Goal: Communication & Community: Answer question/provide support

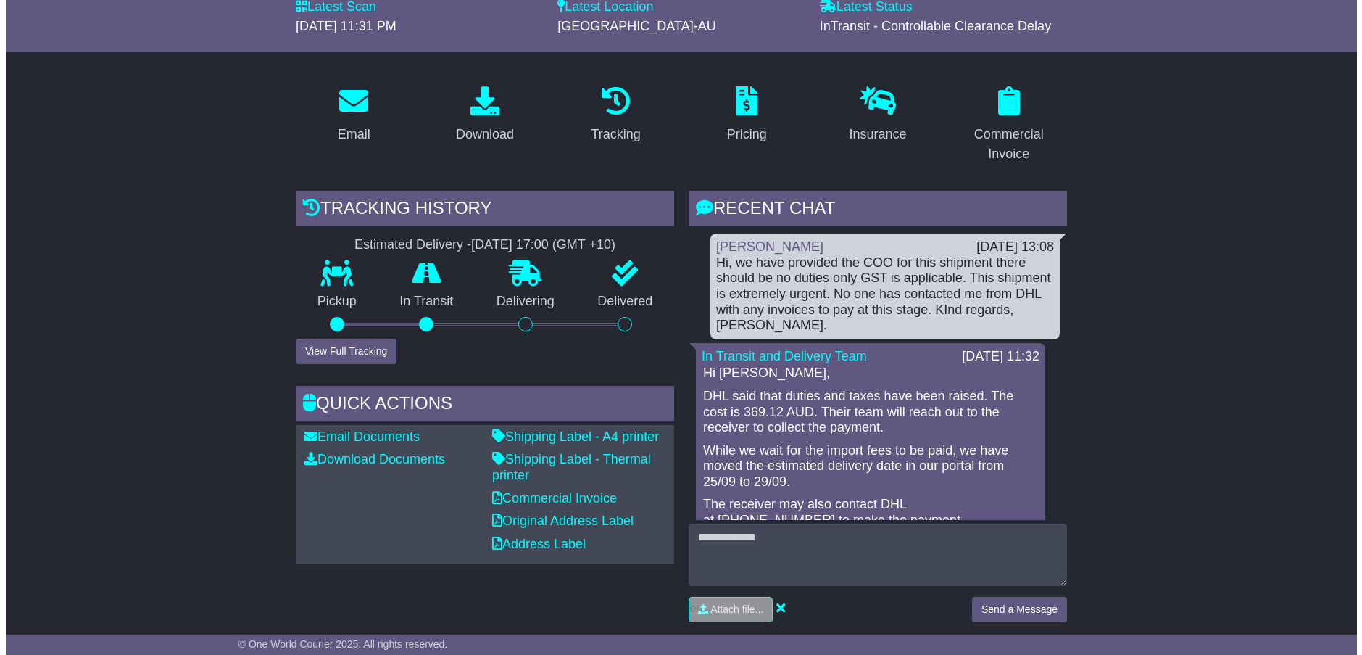
scroll to position [218, 0]
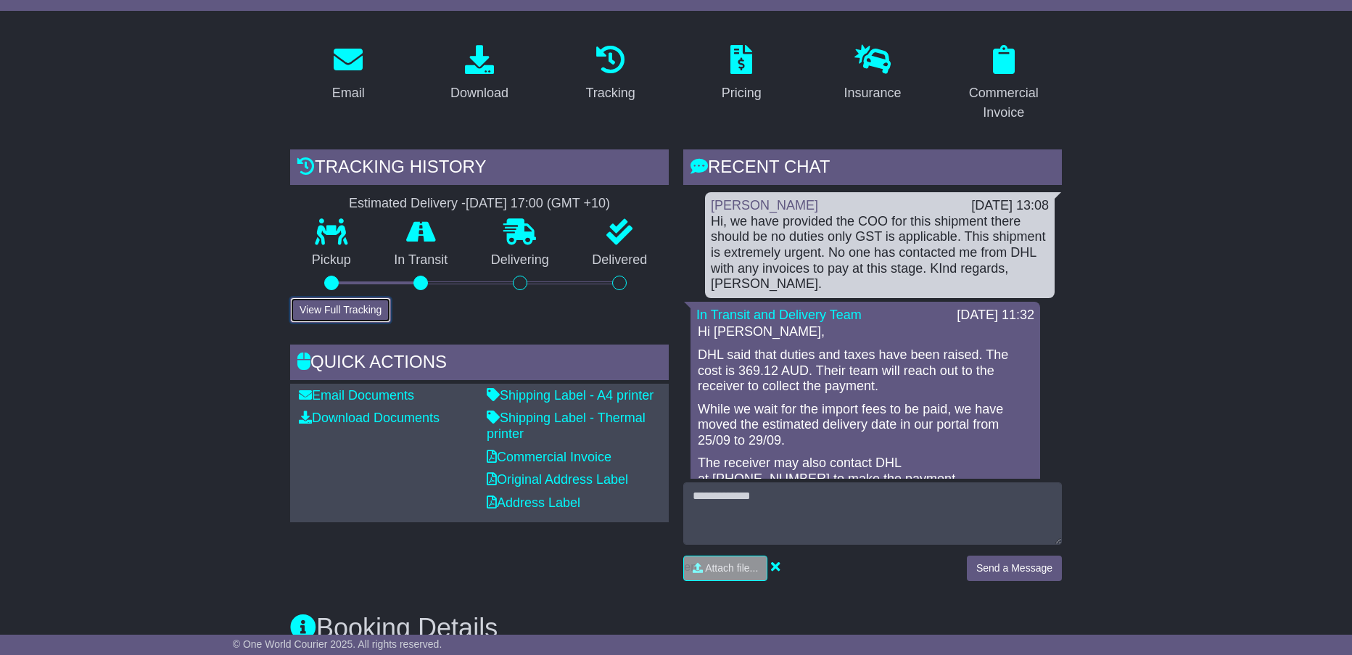
click at [335, 305] on button "View Full Tracking" at bounding box center [340, 309] width 101 height 25
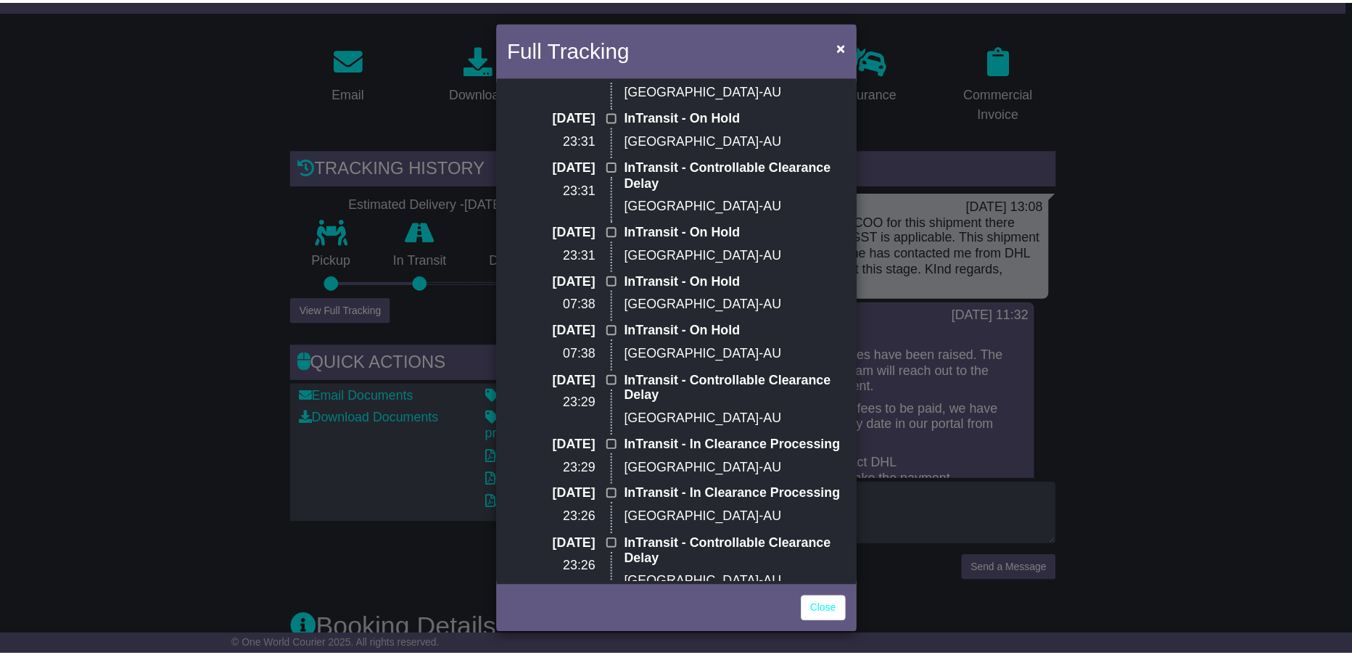
scroll to position [145, 0]
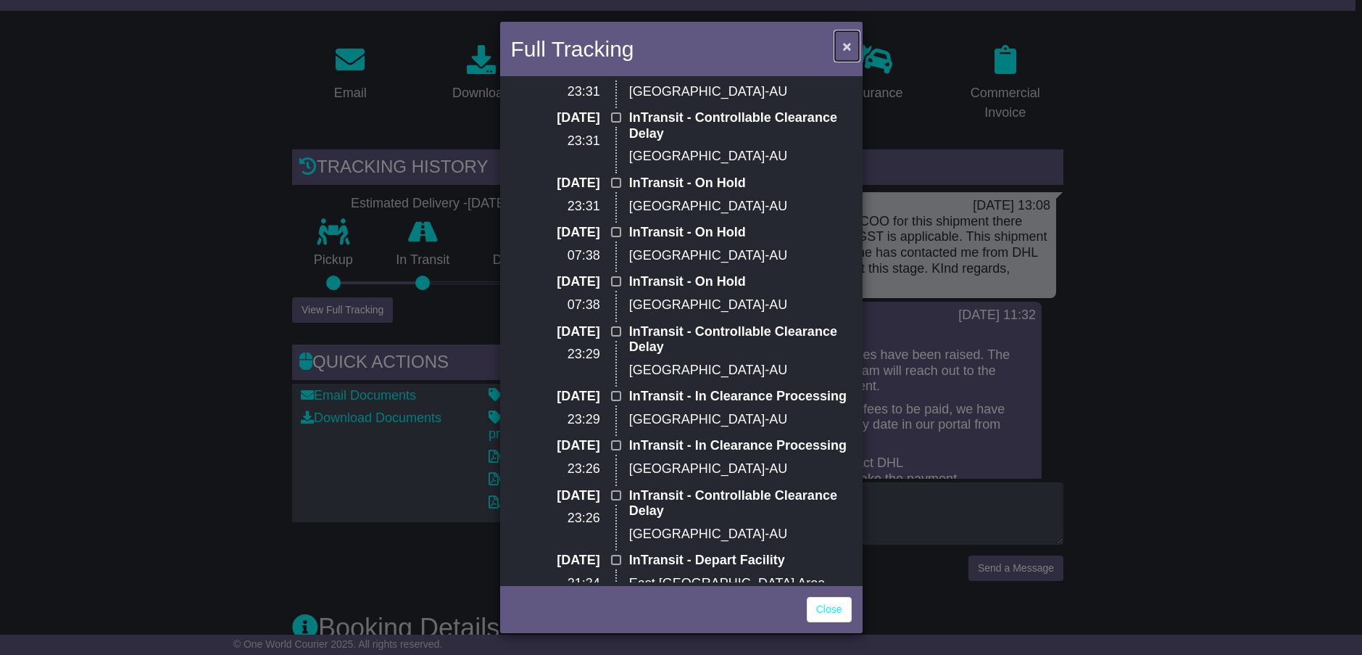
click at [845, 41] on span "×" at bounding box center [847, 46] width 9 height 17
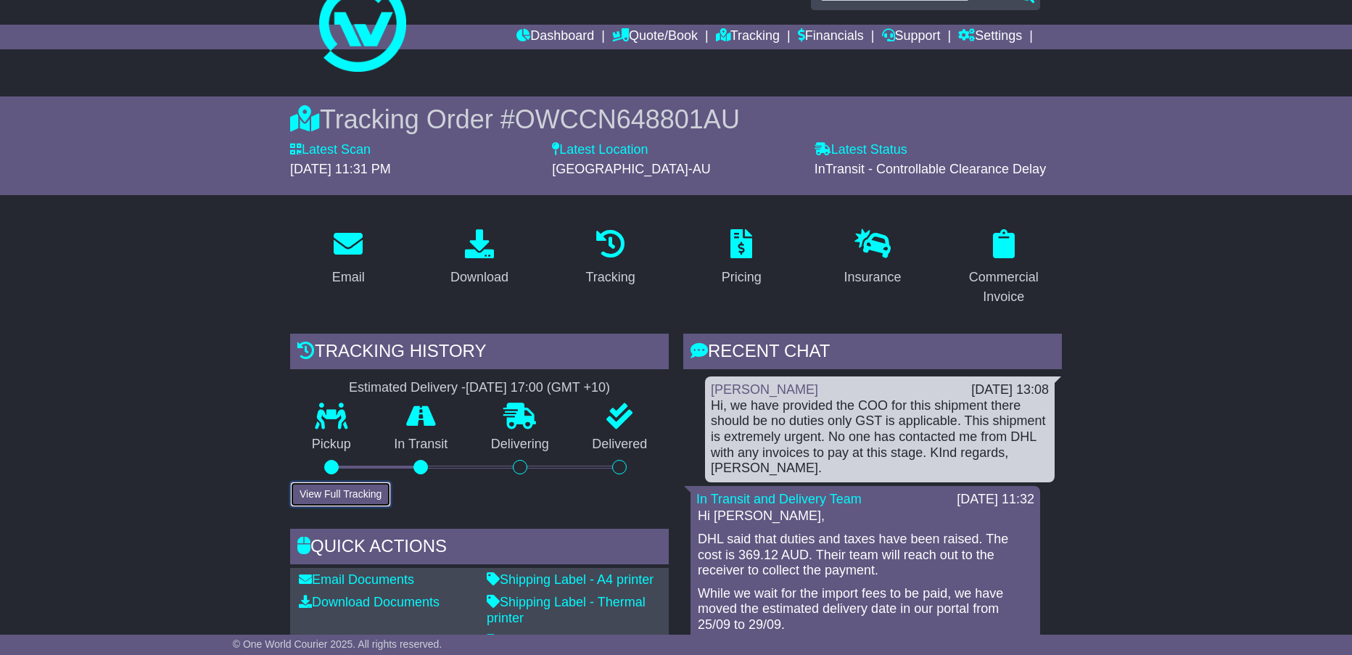
scroll to position [0, 0]
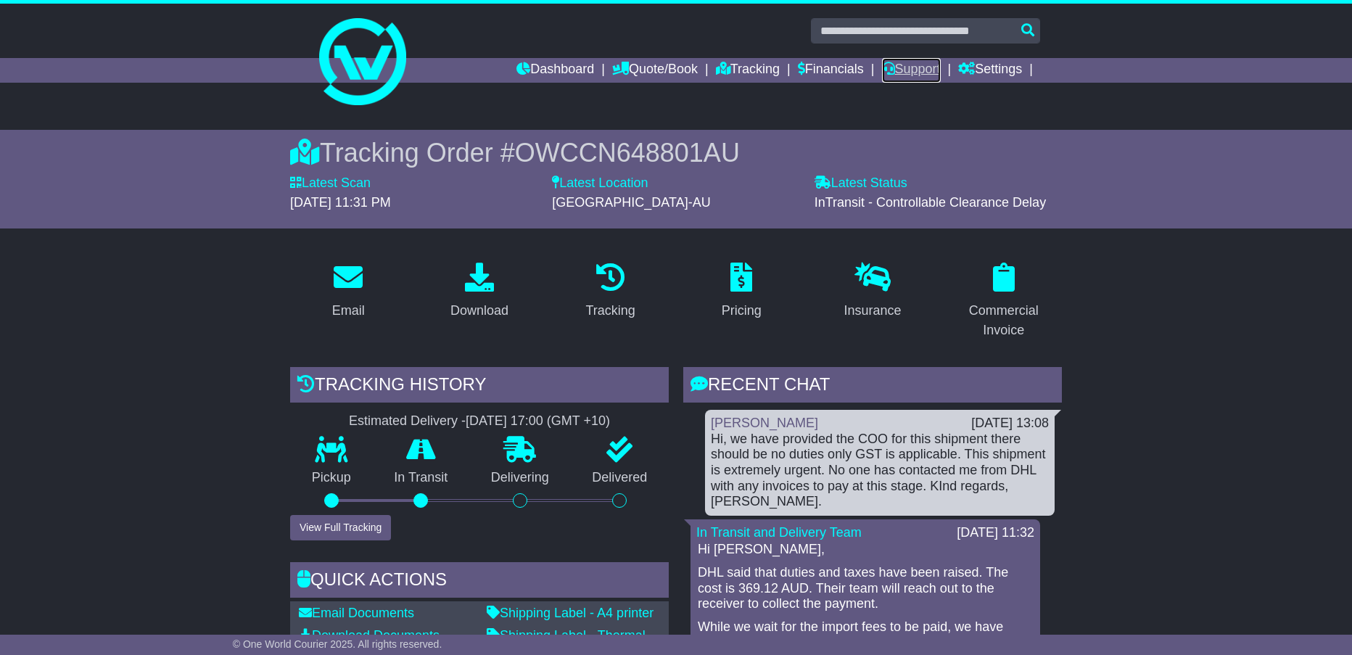
click at [895, 70] on link "Support" at bounding box center [911, 70] width 59 height 25
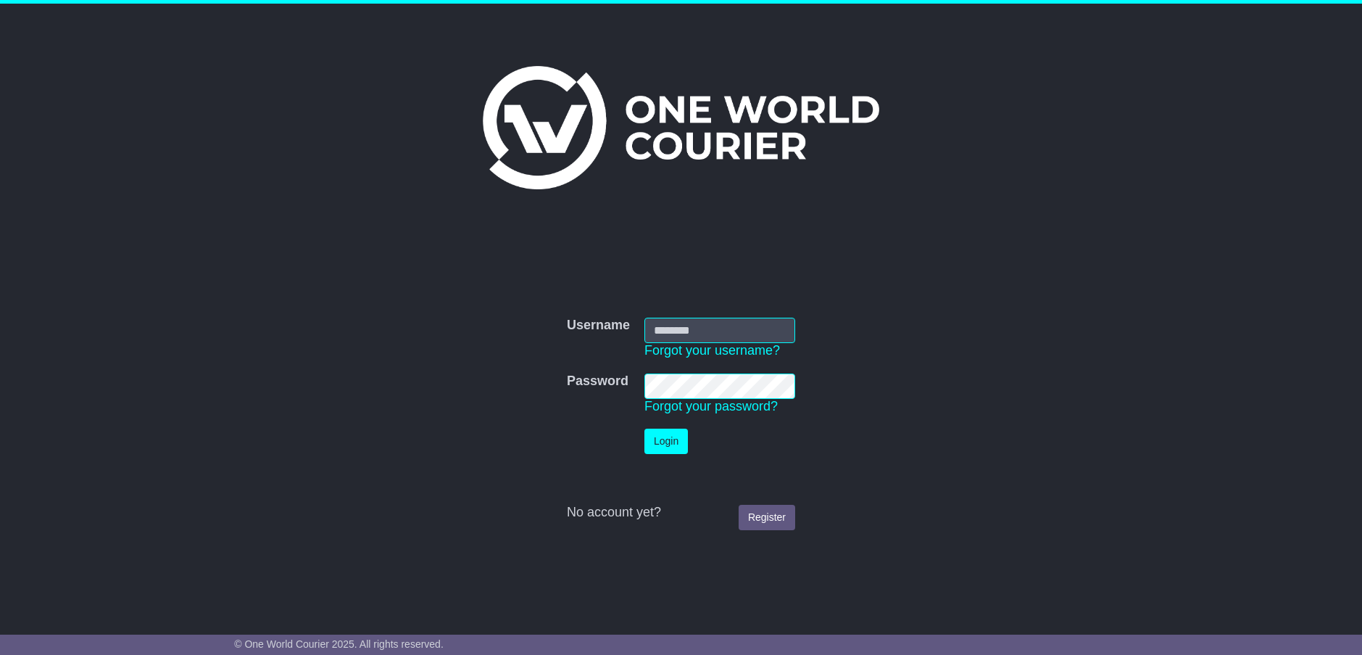
click at [672, 331] on input "Username" at bounding box center [720, 330] width 151 height 25
type input "**********"
click at [668, 436] on button "Login" at bounding box center [667, 441] width 44 height 25
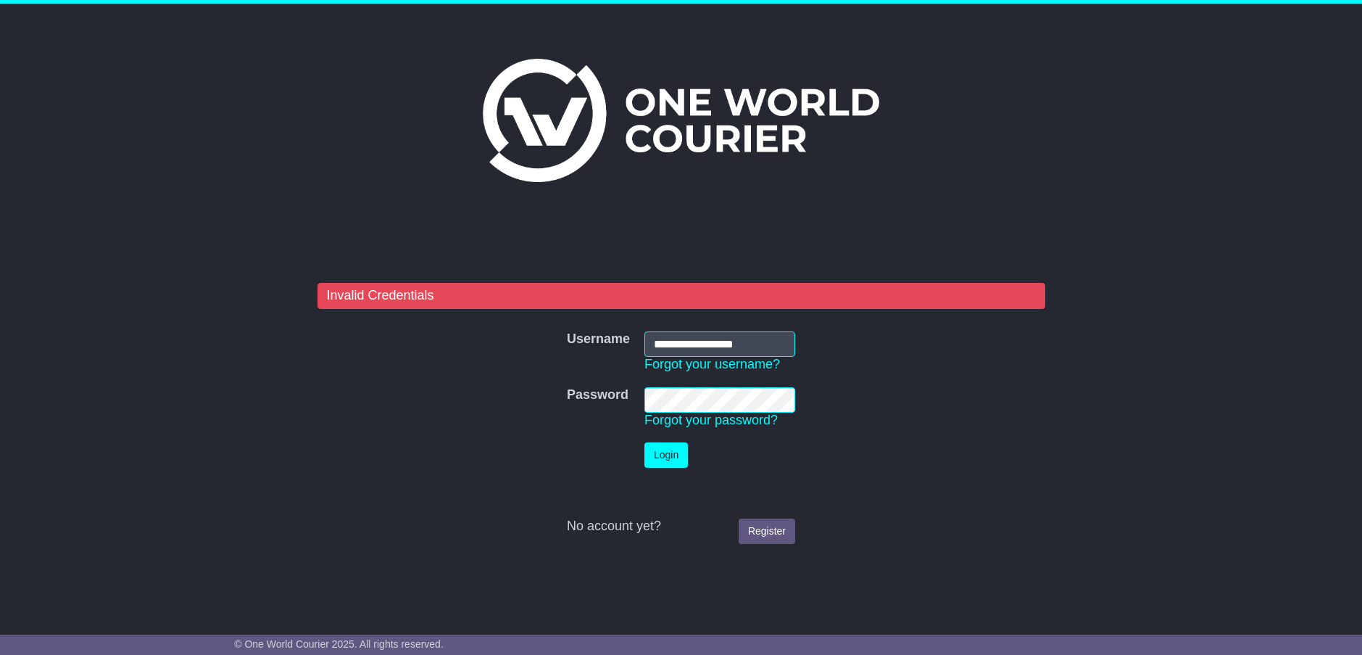
click at [500, 403] on form "**********" at bounding box center [682, 417] width 728 height 268
click at [668, 451] on button "Login" at bounding box center [667, 454] width 44 height 25
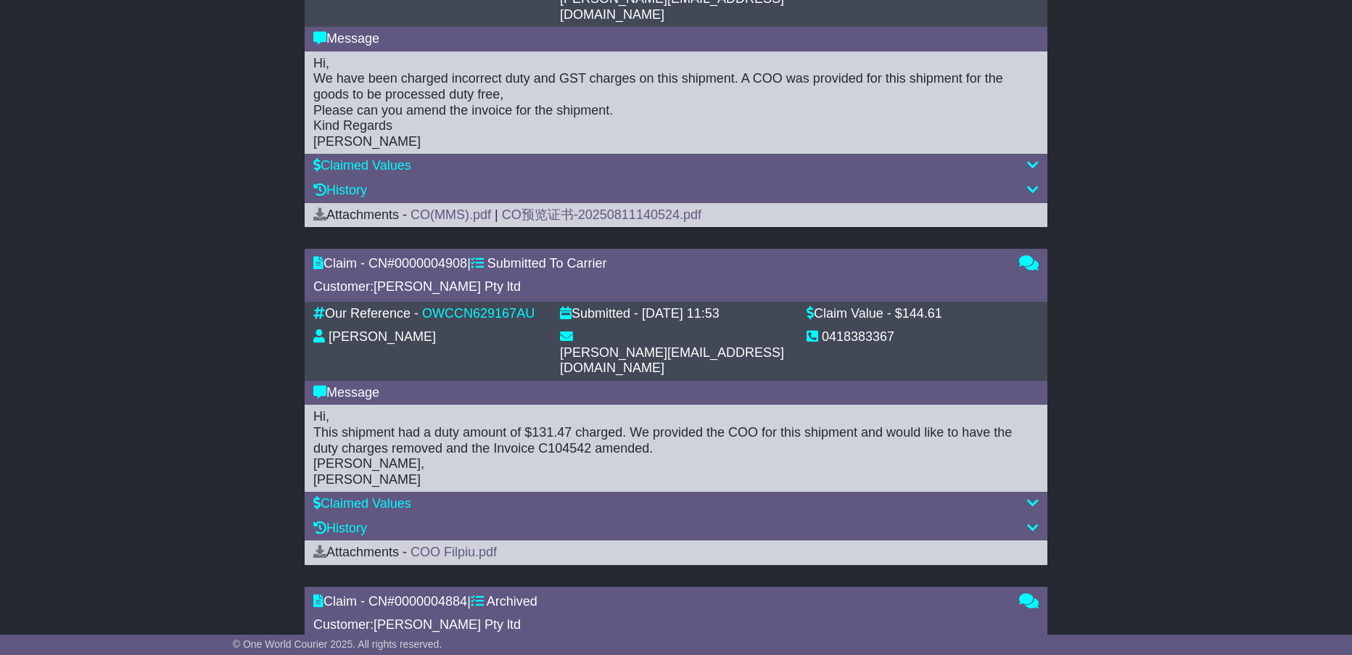
scroll to position [791, 0]
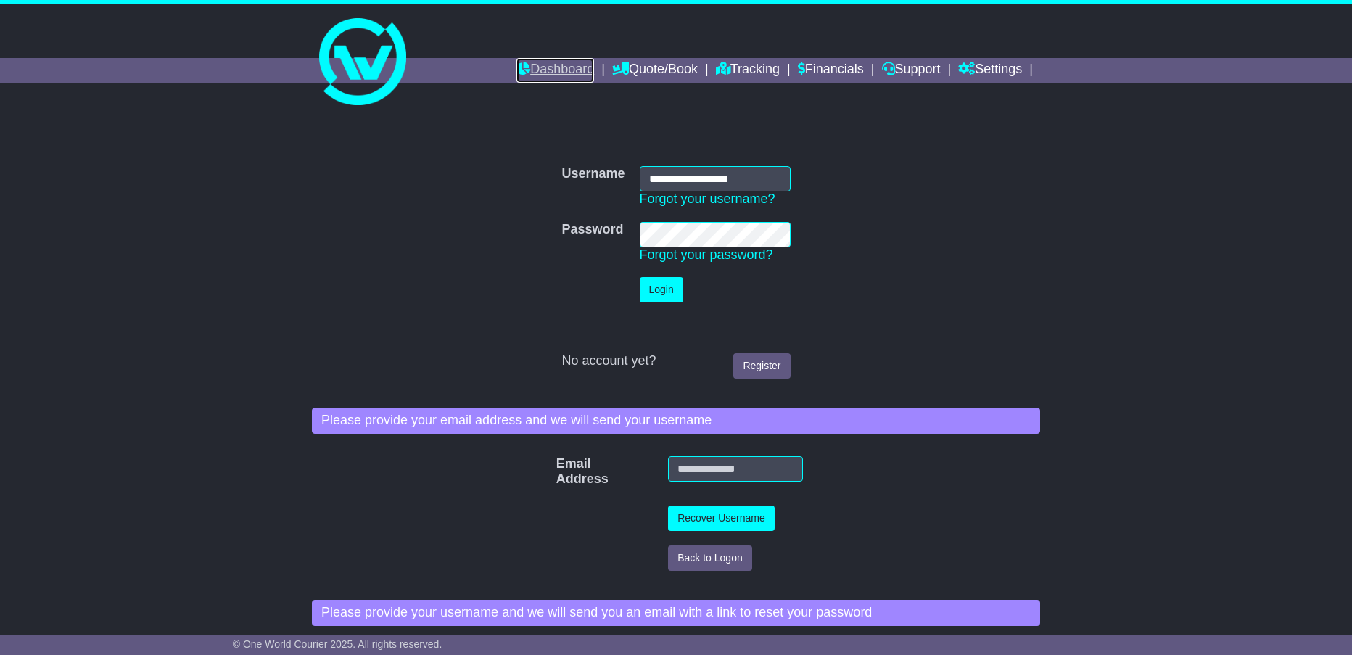
click at [563, 69] on link "Dashboard" at bounding box center [555, 70] width 78 height 25
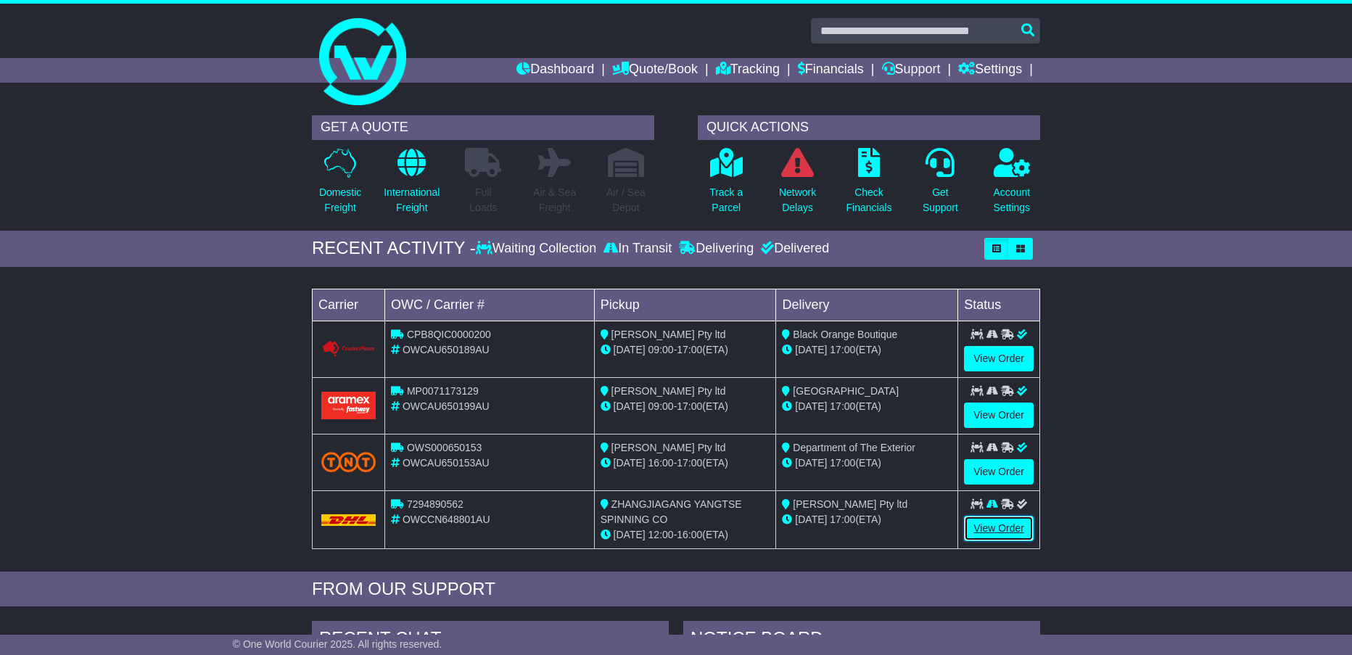
click at [983, 528] on link "View Order" at bounding box center [999, 528] width 70 height 25
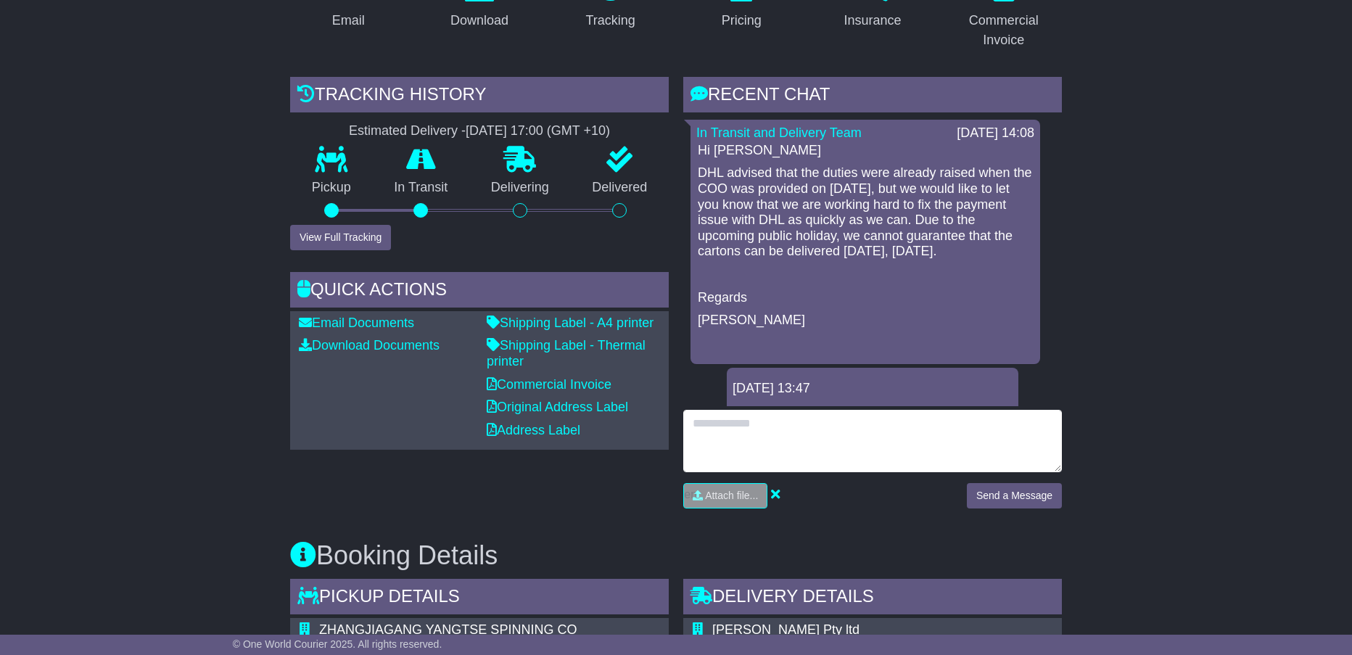
click at [728, 435] on textarea at bounding box center [872, 441] width 378 height 62
type textarea "**********"
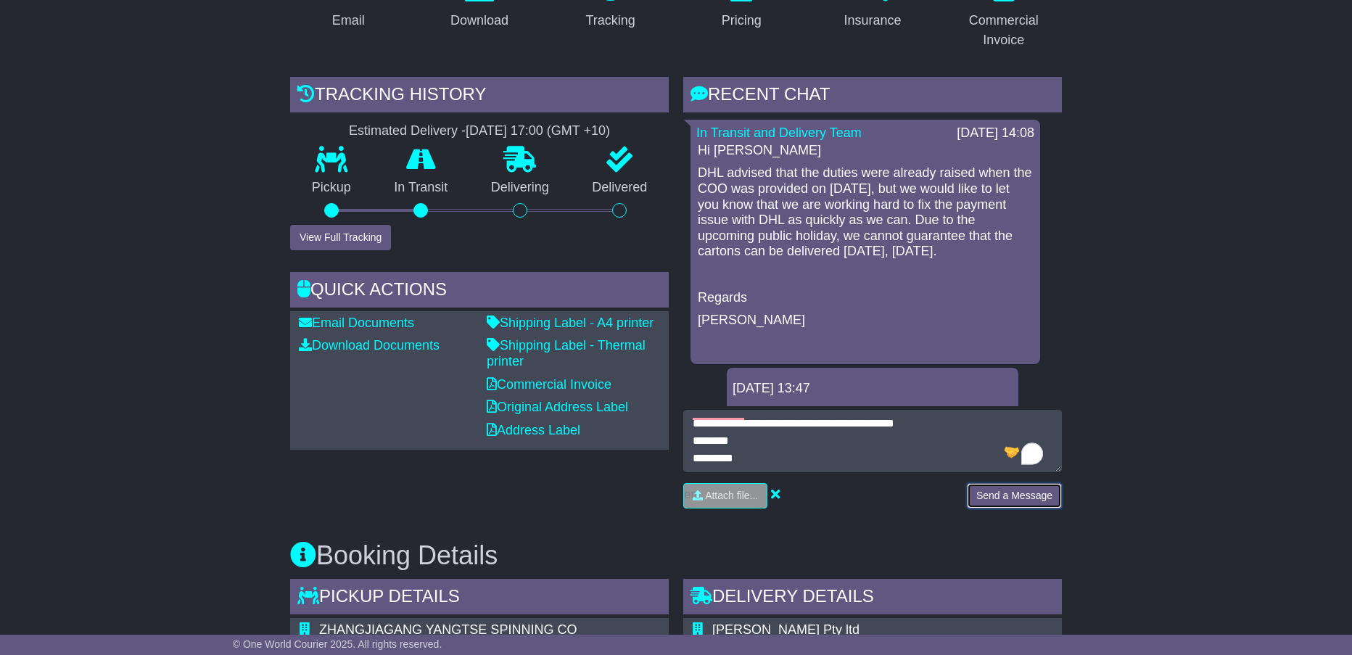
click at [1017, 487] on button "Send a Message" at bounding box center [1014, 495] width 95 height 25
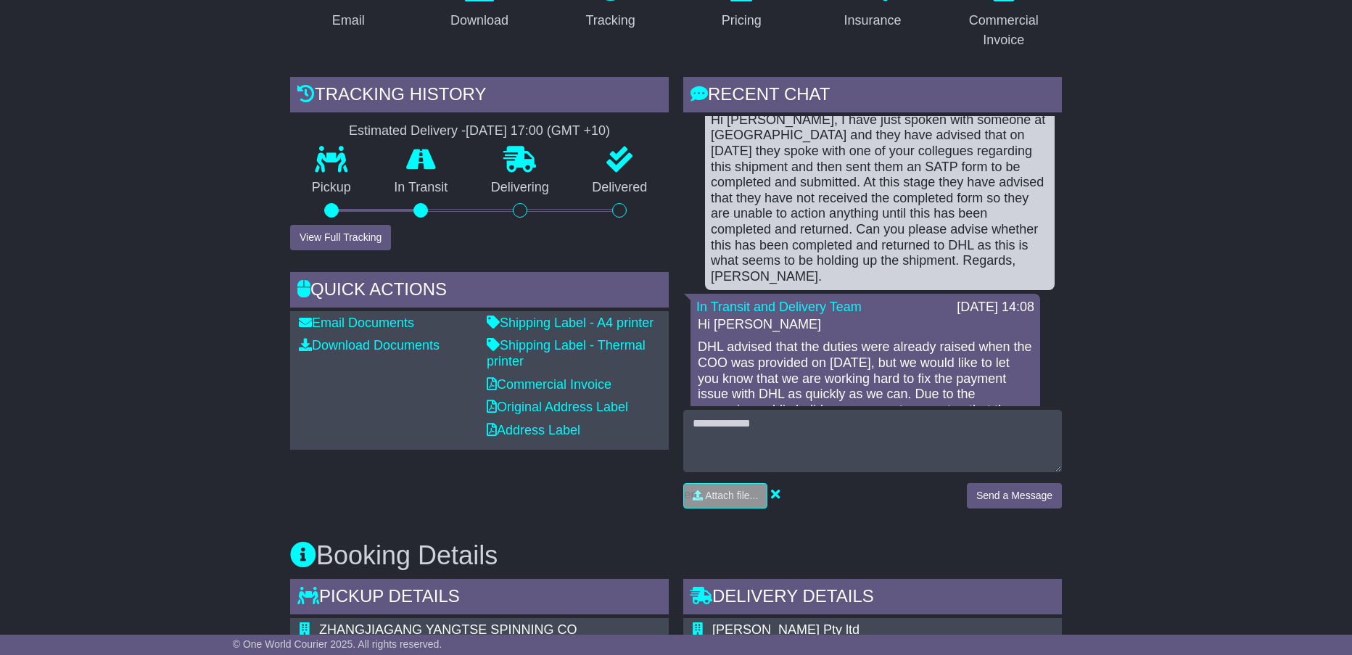
scroll to position [0, 0]
